Goal: Information Seeking & Learning: Find specific fact

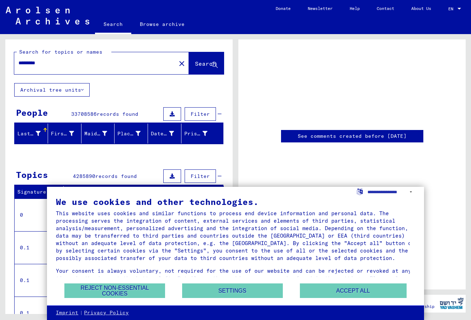
click at [364, 292] on button "Accept all" at bounding box center [353, 291] width 107 height 15
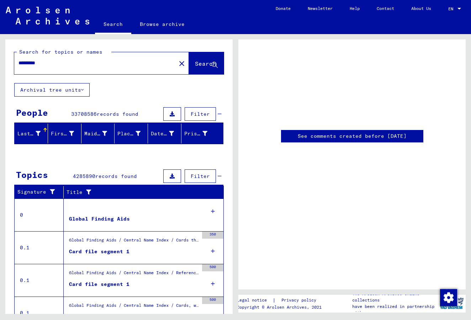
click at [67, 60] on input "*********" at bounding box center [94, 62] width 153 height 7
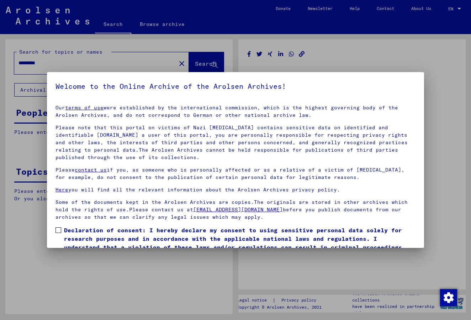
scroll to position [29, 0]
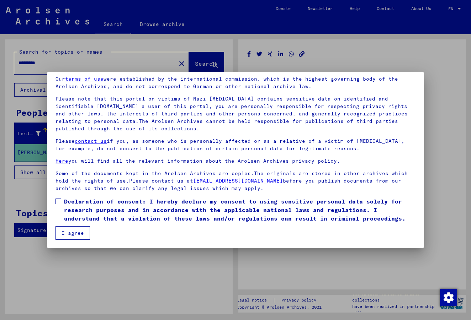
click at [60, 202] on span at bounding box center [58, 202] width 6 height 6
click at [73, 236] on button "I agree" at bounding box center [72, 234] width 35 height 14
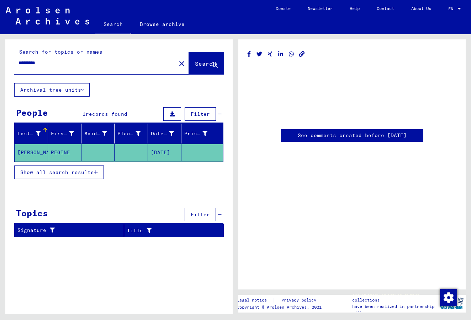
click at [59, 150] on mat-cell "REGINE" at bounding box center [64, 152] width 33 height 17
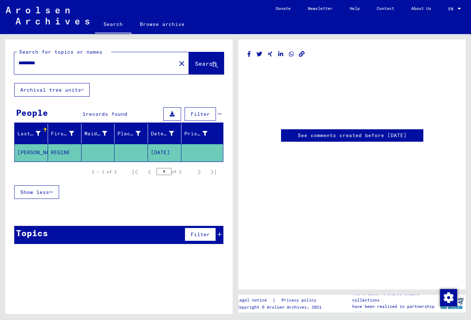
click at [160, 150] on mat-cell "[DATE]" at bounding box center [164, 152] width 33 height 17
click at [31, 149] on mat-cell "[PERSON_NAME]" at bounding box center [31, 152] width 33 height 17
click at [67, 153] on mat-cell "REGINE" at bounding box center [64, 152] width 33 height 17
click at [57, 151] on mat-cell "REGINE" at bounding box center [64, 152] width 33 height 17
click at [361, 137] on link "See comments created before [DATE]" at bounding box center [352, 135] width 109 height 7
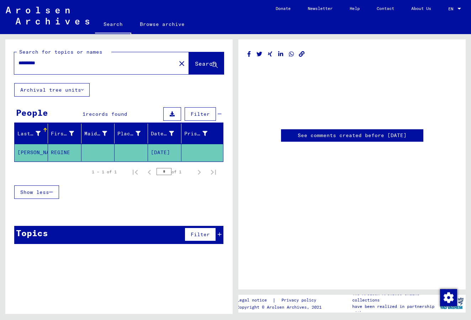
click at [314, 136] on link "See comments created before [DATE]" at bounding box center [352, 135] width 109 height 7
click at [60, 63] on input "*********" at bounding box center [94, 62] width 153 height 7
type input "**********"
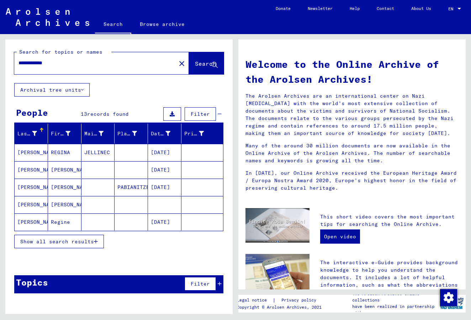
click at [162, 150] on mat-cell "[DATE]" at bounding box center [164, 152] width 33 height 17
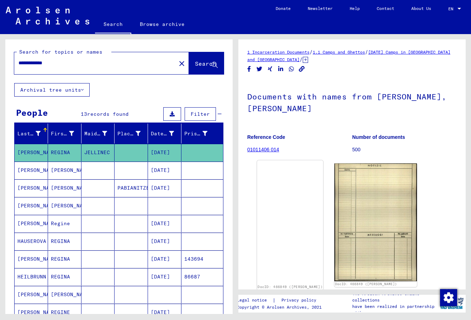
click at [287, 161] on img at bounding box center [290, 161] width 66 height 0
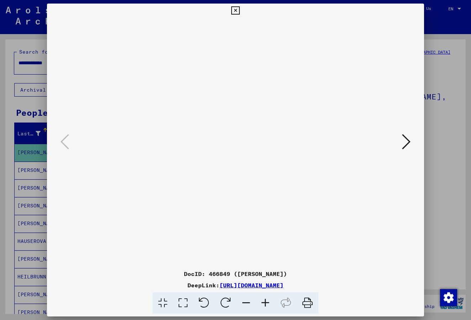
click at [408, 142] on icon at bounding box center [406, 141] width 9 height 17
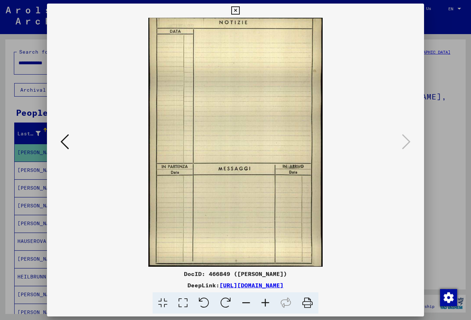
click at [239, 10] on icon at bounding box center [235, 10] width 8 height 9
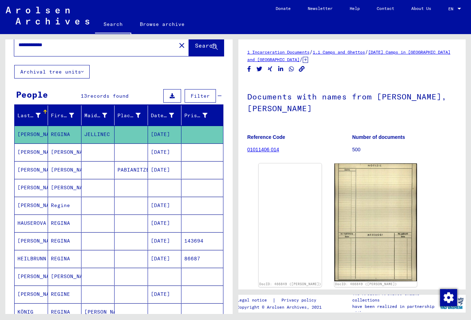
scroll to position [36, 0]
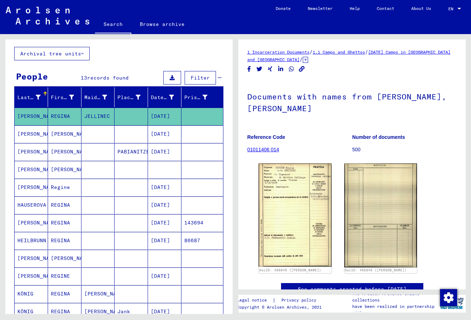
click at [161, 277] on mat-cell "[DATE]" at bounding box center [164, 276] width 33 height 17
